Goal: Register for event/course

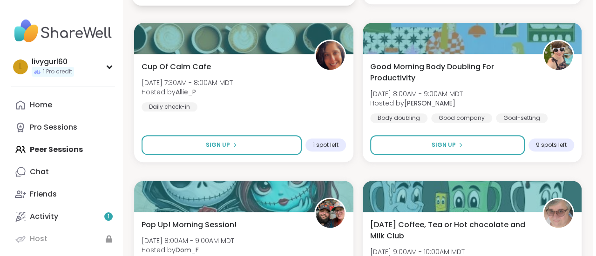
scroll to position [474, 0]
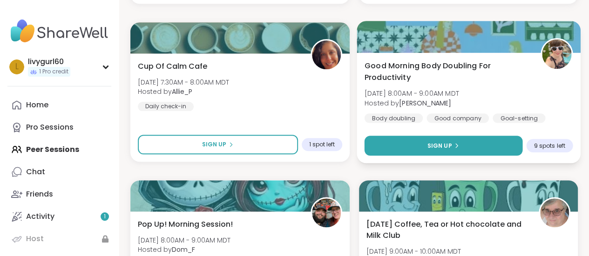
click at [504, 138] on button "Sign Up" at bounding box center [443, 146] width 158 height 20
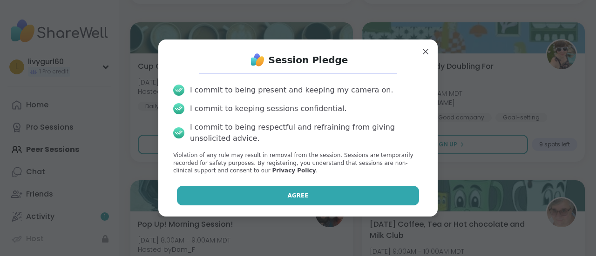
click at [363, 192] on button "Agree" at bounding box center [298, 196] width 242 height 20
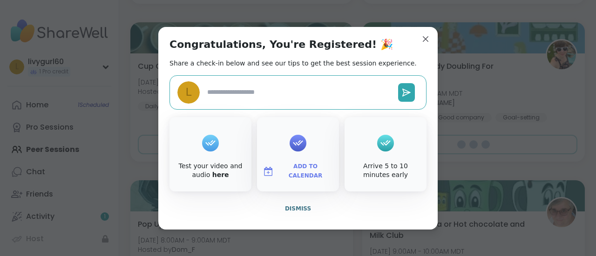
type textarea "*"
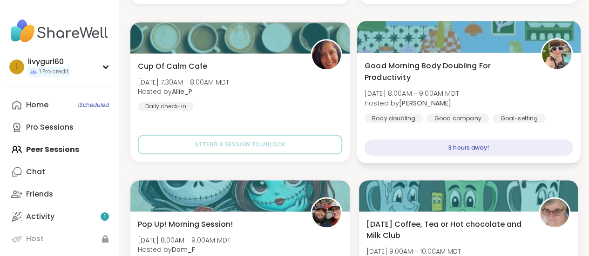
click at [449, 64] on span "Good Morning Body Doubling For Productivity" at bounding box center [446, 71] width 165 height 23
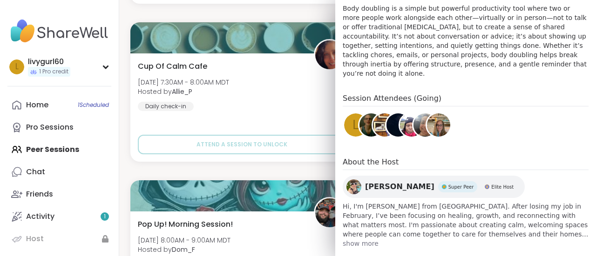
scroll to position [319, 0]
